Goal: Obtain resource: Obtain resource

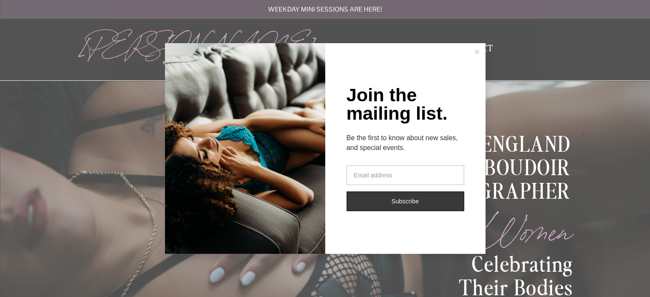
click at [537, 71] on div "Join the mailing list. Be the first to know about new sales, and special events…" at bounding box center [325, 148] width 650 height 297
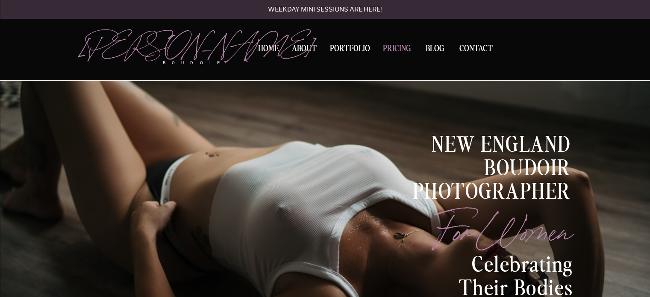
click at [400, 50] on nav "Pricing" at bounding box center [397, 50] width 33 height 12
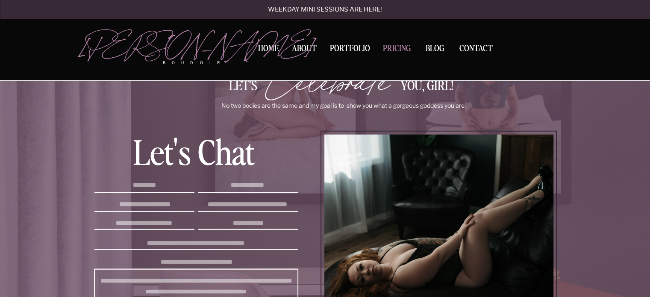
scroll to position [2326, 0]
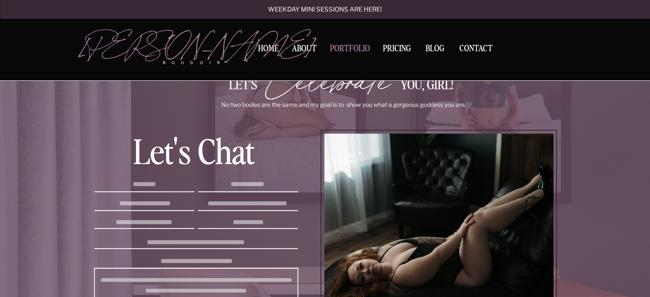
click at [361, 45] on nav "Portfolio" at bounding box center [350, 50] width 46 height 12
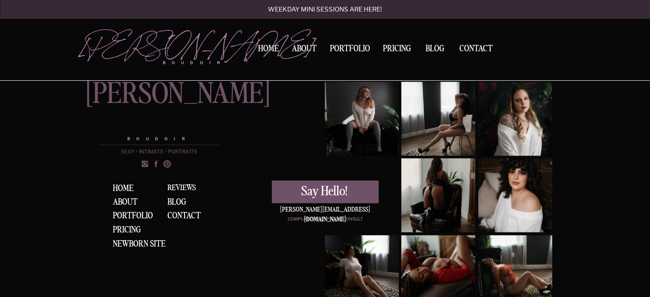
scroll to position [1488, 0]
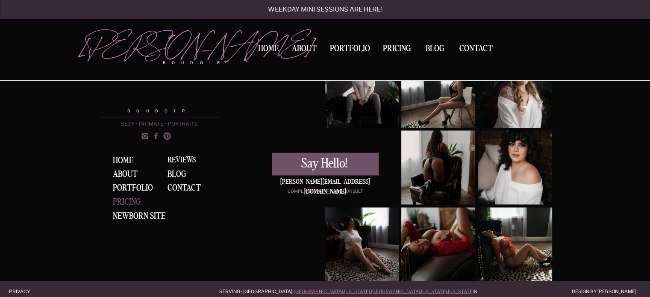
click at [133, 202] on div "Pricing" at bounding box center [129, 202] width 32 height 9
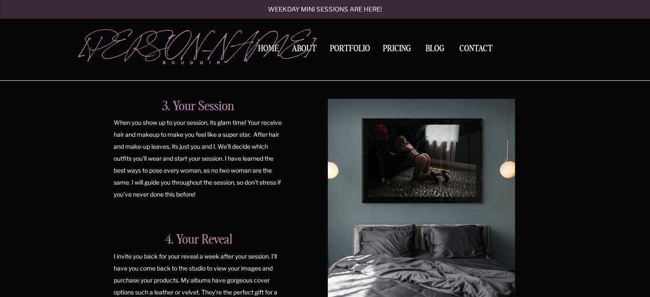
scroll to position [941, 0]
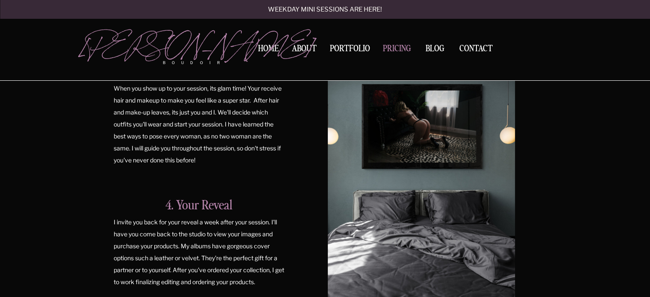
click at [400, 51] on nav "Pricing" at bounding box center [397, 50] width 33 height 12
click at [397, 53] on nav "Pricing" at bounding box center [397, 50] width 33 height 12
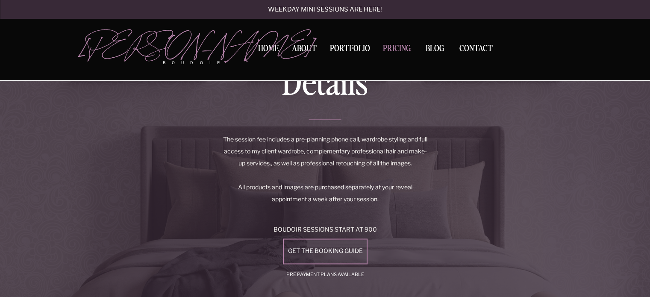
scroll to position [1351, 0]
click at [323, 251] on div "get the booking guide" at bounding box center [326, 251] width 82 height 7
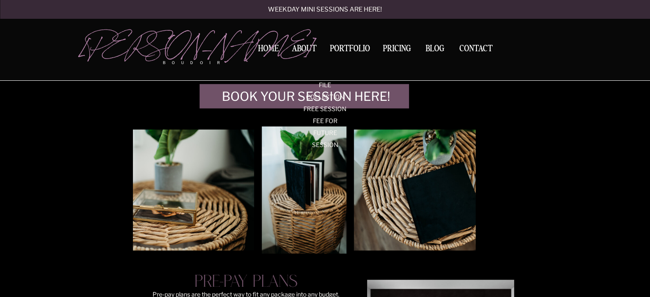
scroll to position [2189, 0]
click at [310, 189] on img at bounding box center [304, 190] width 85 height 127
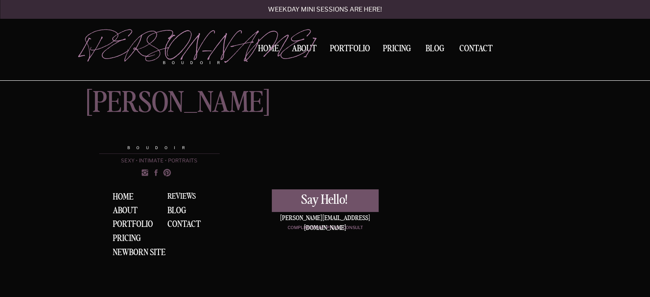
scroll to position [3387, 0]
